Goal: Use online tool/utility: Utilize a website feature to perform a specific function

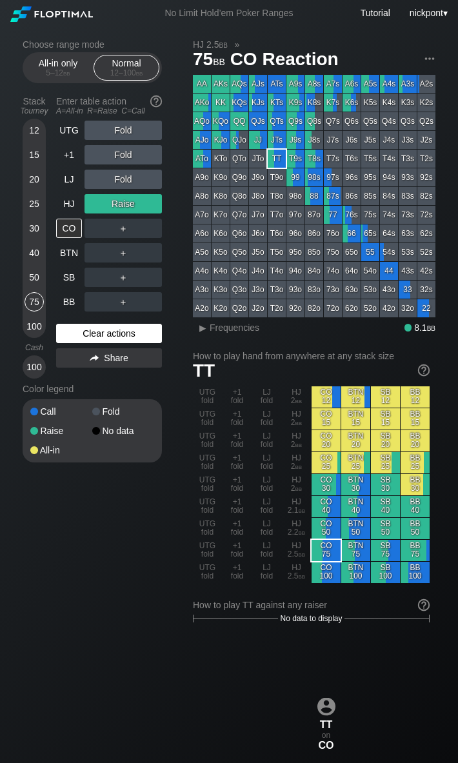
click at [108, 335] on div "Clear actions" at bounding box center [109, 333] width 106 height 19
click at [107, 334] on div "Clear actions" at bounding box center [109, 333] width 106 height 19
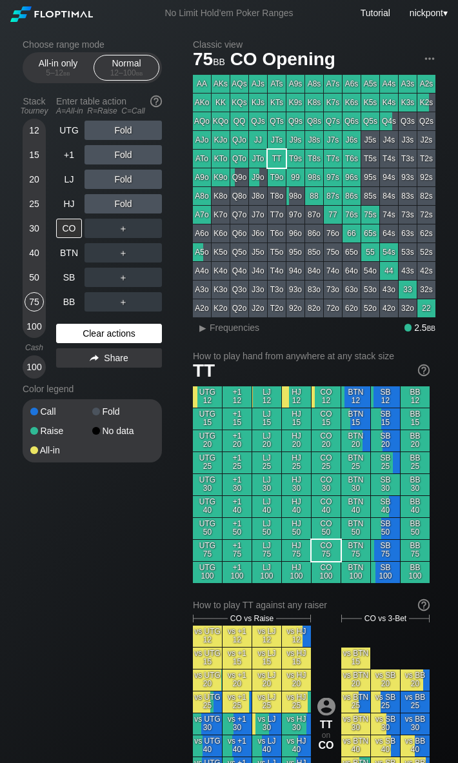
click at [107, 334] on div "Clear actions" at bounding box center [109, 333] width 106 height 19
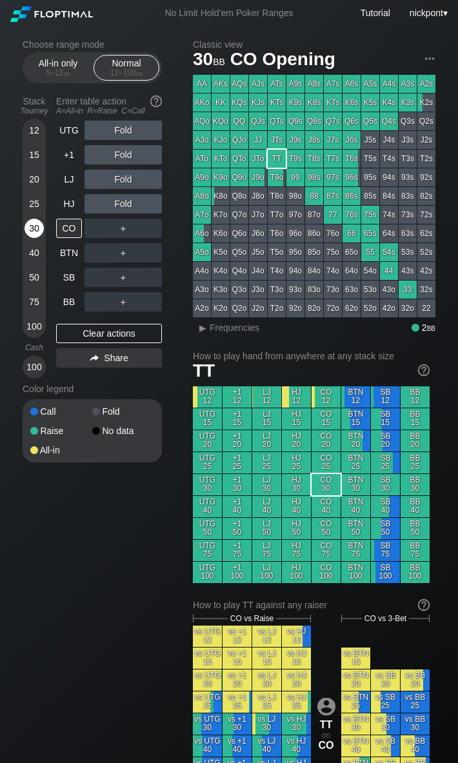
click at [35, 226] on div "30" at bounding box center [34, 228] width 19 height 19
click at [121, 178] on div "R ✕" at bounding box center [123, 179] width 25 height 19
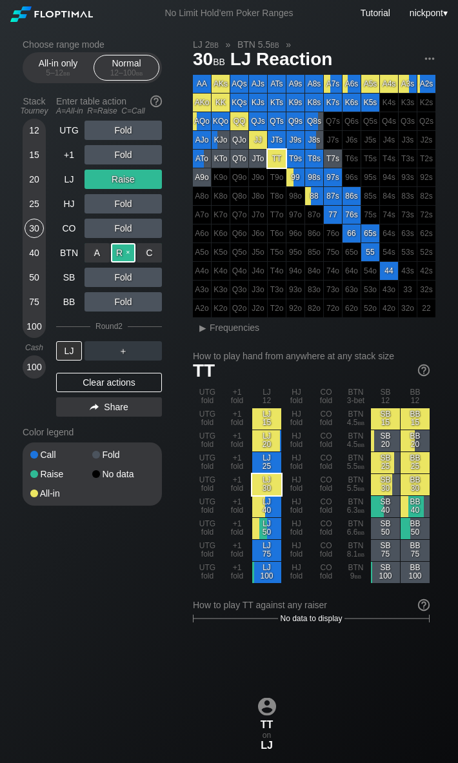
click at [117, 253] on div "R ✕" at bounding box center [123, 252] width 25 height 19
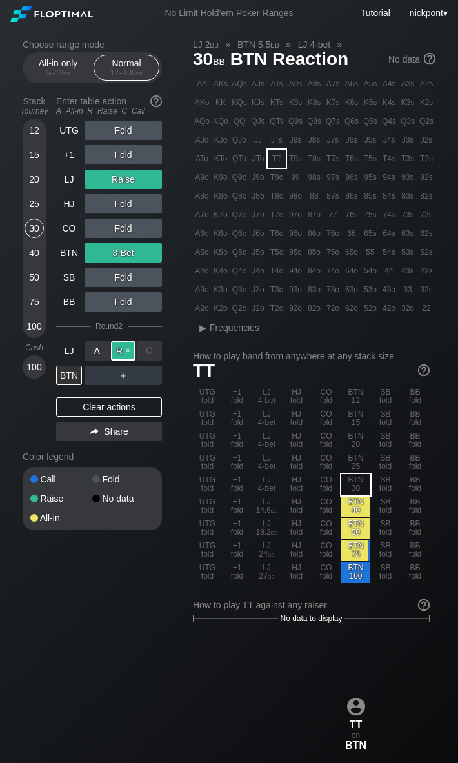
click at [119, 350] on div "R ✕" at bounding box center [123, 350] width 25 height 19
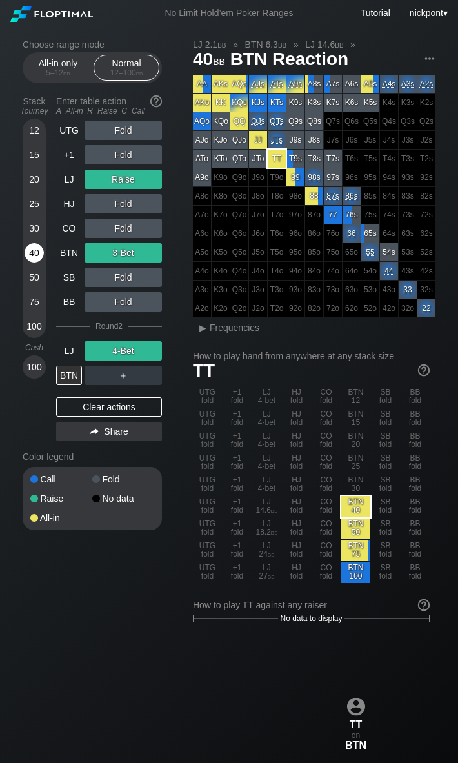
click at [34, 251] on div "40" at bounding box center [34, 252] width 19 height 19
click at [126, 408] on div "Clear actions" at bounding box center [109, 406] width 106 height 19
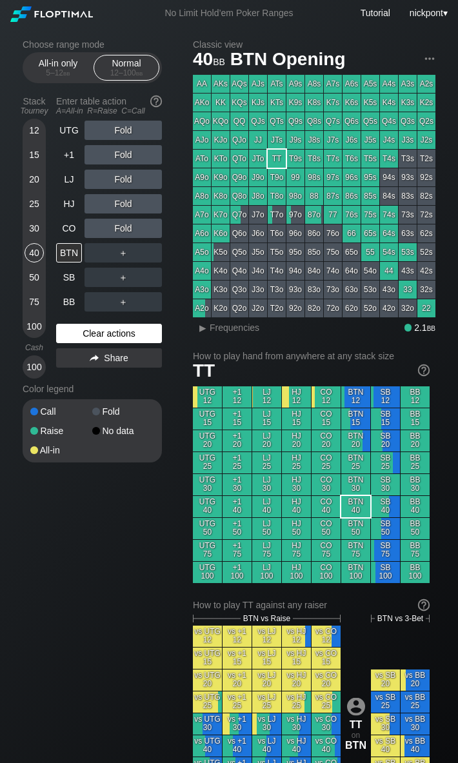
click at [126, 408] on div "Fold" at bounding box center [123, 411] width 62 height 9
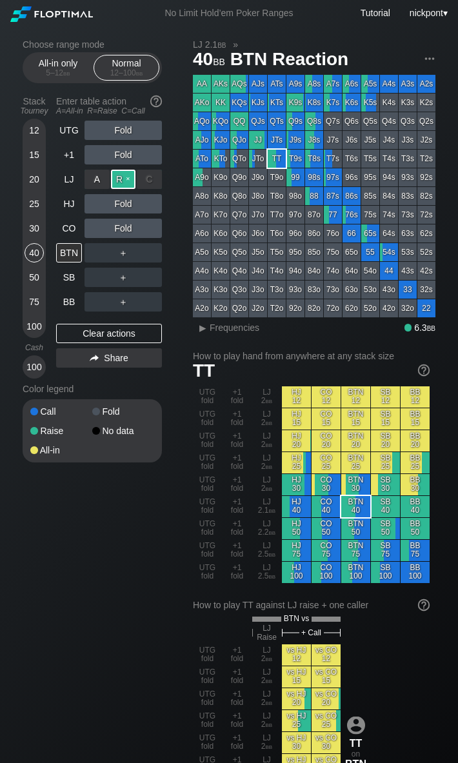
click at [123, 180] on div "R ✕" at bounding box center [123, 179] width 25 height 19
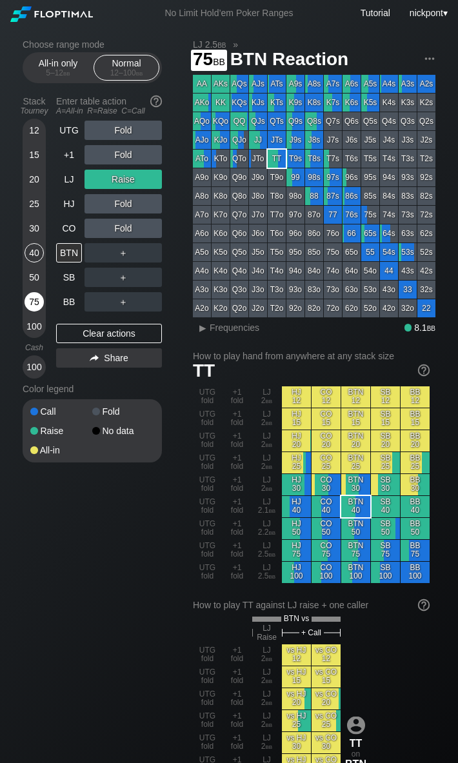
click at [32, 301] on div "75" at bounding box center [34, 301] width 19 height 19
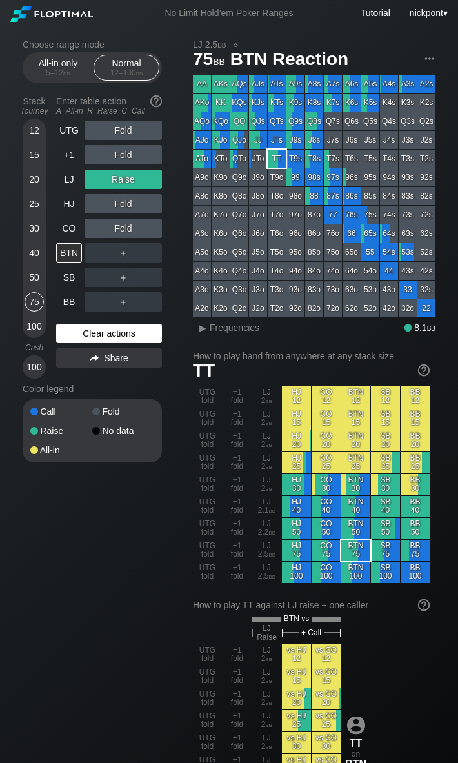
click at [99, 339] on div "Clear actions" at bounding box center [109, 333] width 106 height 19
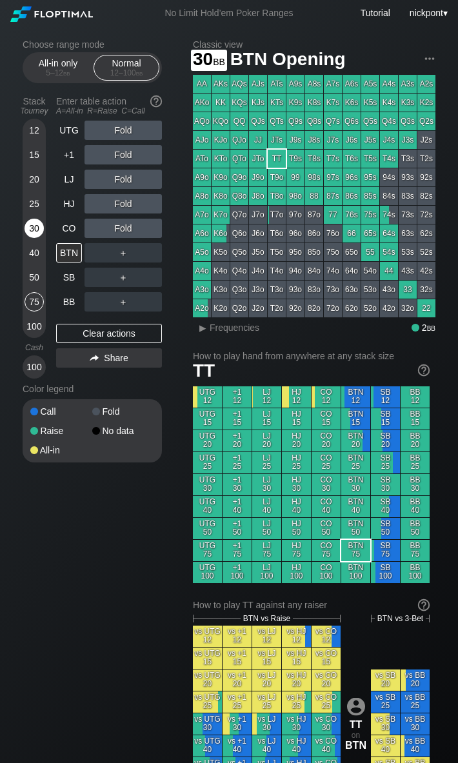
click at [35, 226] on div "30" at bounding box center [34, 228] width 19 height 19
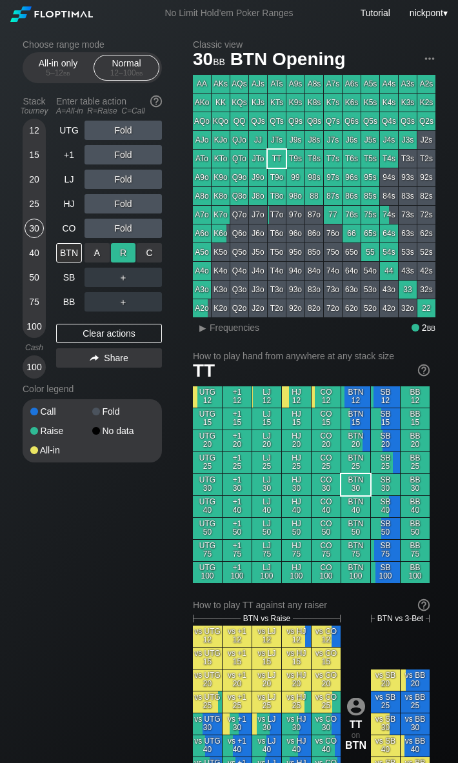
click at [123, 252] on div "R ✕" at bounding box center [123, 252] width 25 height 19
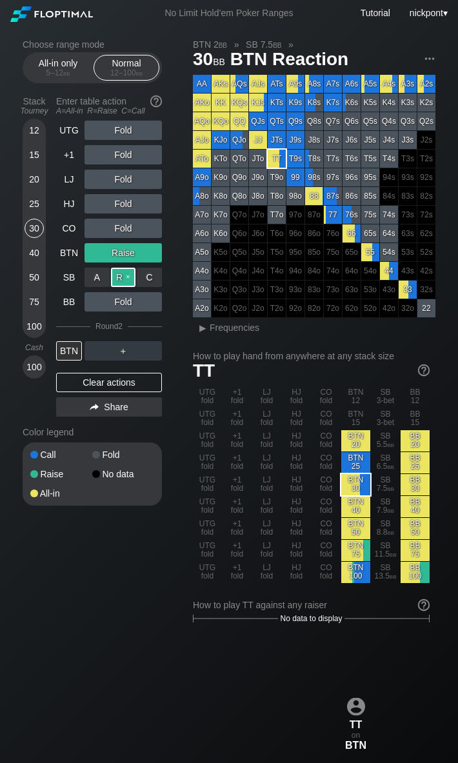
click at [119, 277] on div "R ✕" at bounding box center [123, 277] width 25 height 19
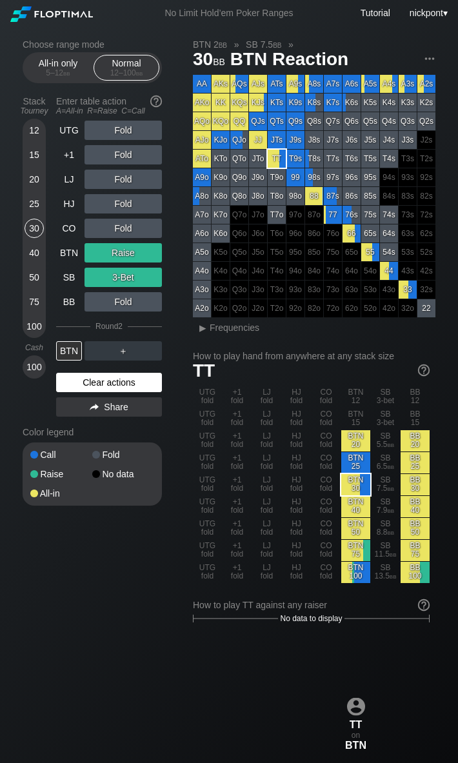
click at [120, 380] on div "Clear actions" at bounding box center [109, 382] width 106 height 19
